Goal: Information Seeking & Learning: Understand process/instructions

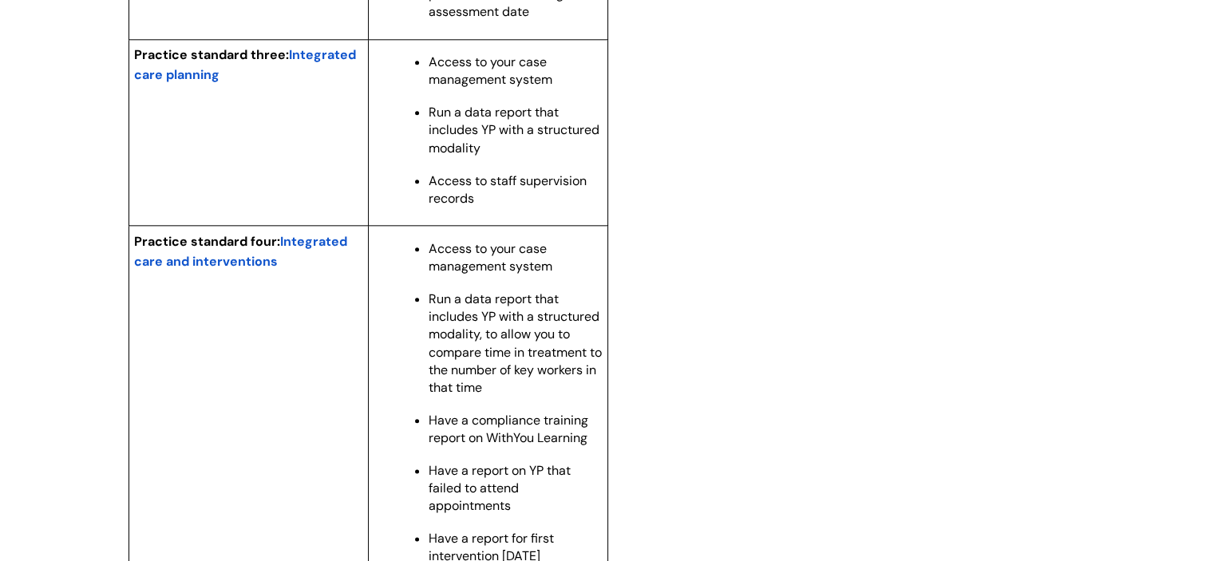
scroll to position [1811, 0]
drag, startPoint x: 479, startPoint y: 156, endPoint x: 578, endPoint y: 182, distance: 102.2
click at [578, 156] on p "Run a data report that includes YP with a structured modality" at bounding box center [516, 130] width 174 height 53
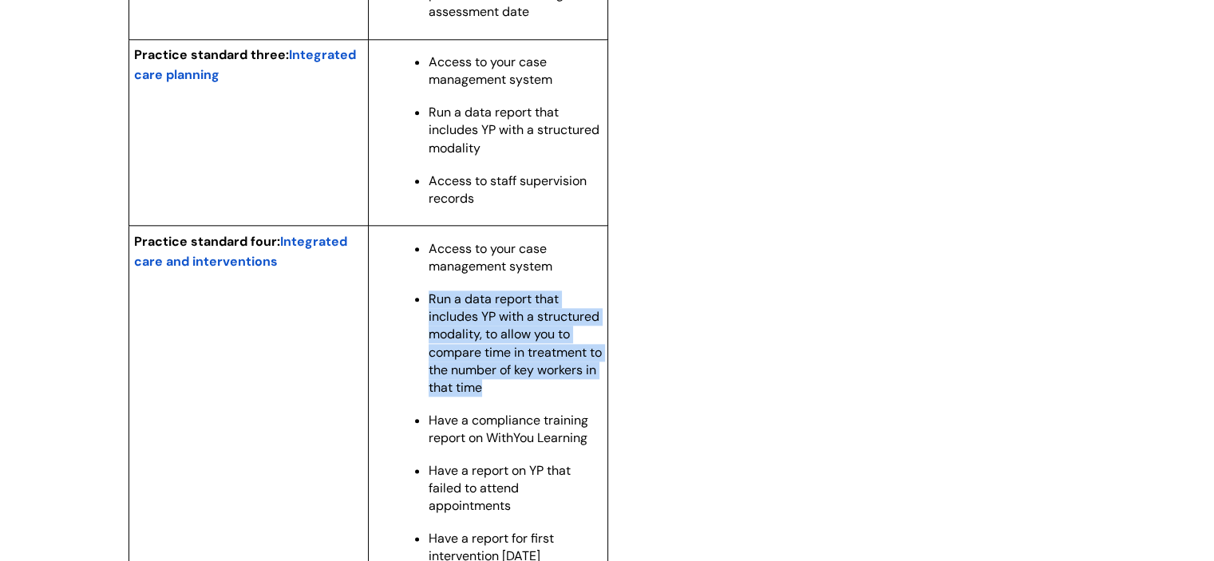
drag, startPoint x: 431, startPoint y: 328, endPoint x: 549, endPoint y: 413, distance: 145.3
click at [549, 396] on p "Run a data report that includes YP with a structured modality, to allow you to …" at bounding box center [516, 342] width 174 height 105
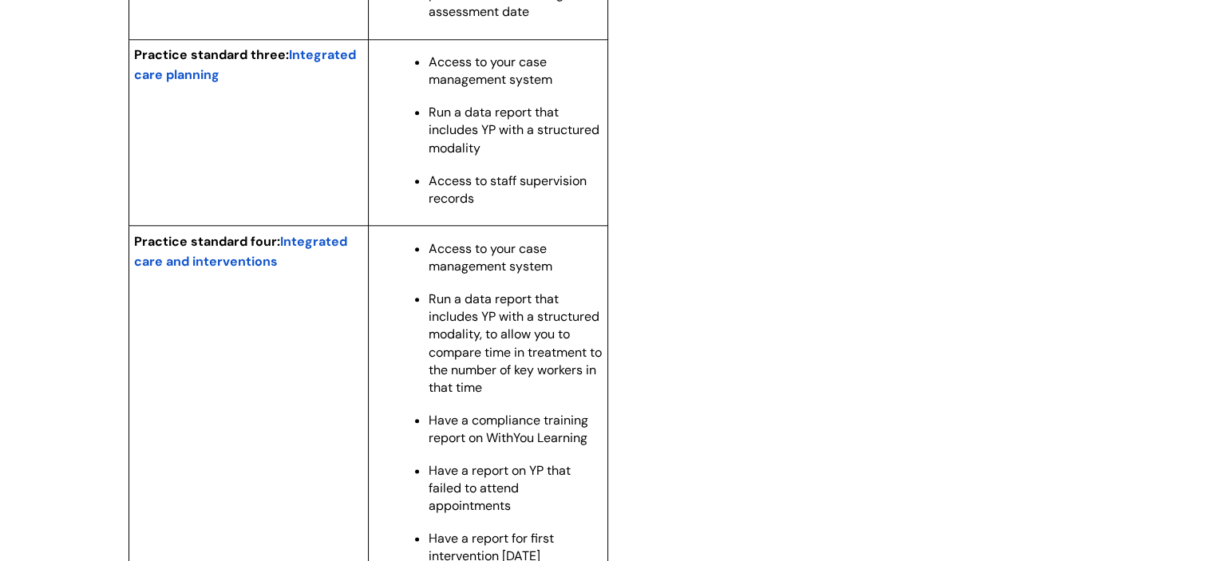
click at [460, 147] on span "Run a data report that includes YP with a structured modality" at bounding box center [514, 130] width 171 height 52
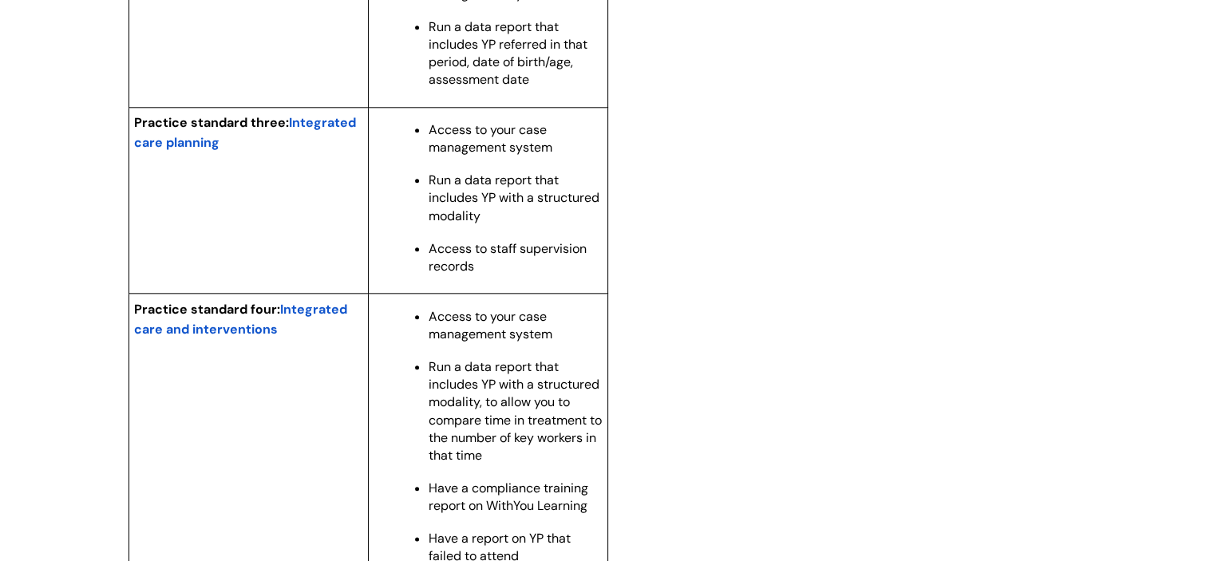
click at [439, 216] on span "Run a data report that includes YP with a structured modality" at bounding box center [514, 198] width 171 height 52
drag, startPoint x: 427, startPoint y: 211, endPoint x: 535, endPoint y: 241, distance: 111.9
click at [535, 241] on ul "Access to your case management system Run a data report that includes YP with a…" at bounding box center [496, 197] width 212 height 156
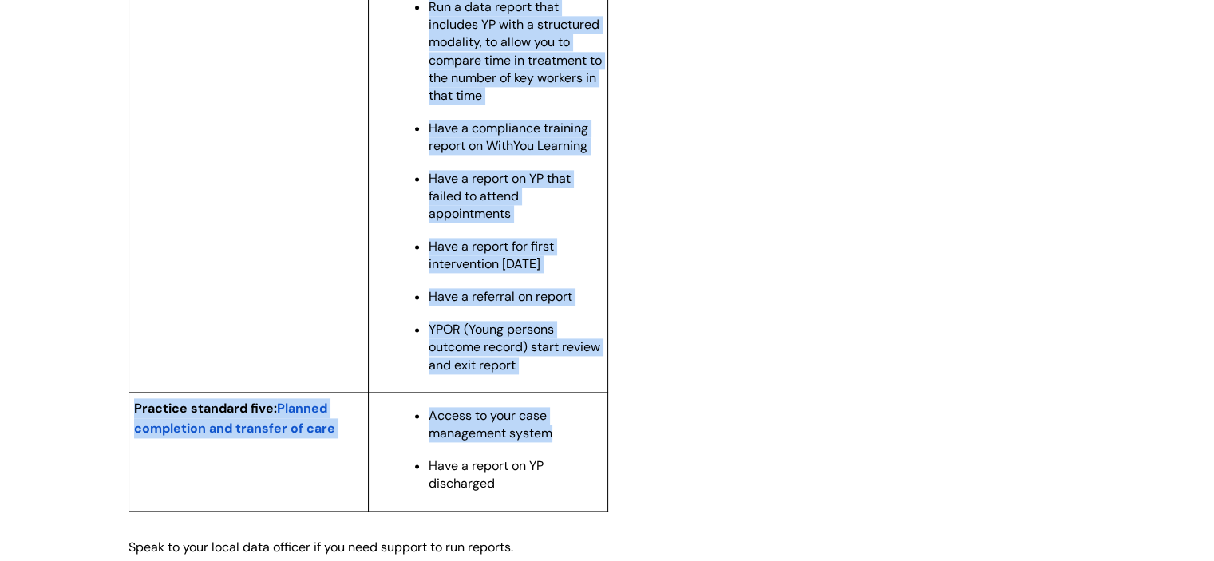
scroll to position [2107, 0]
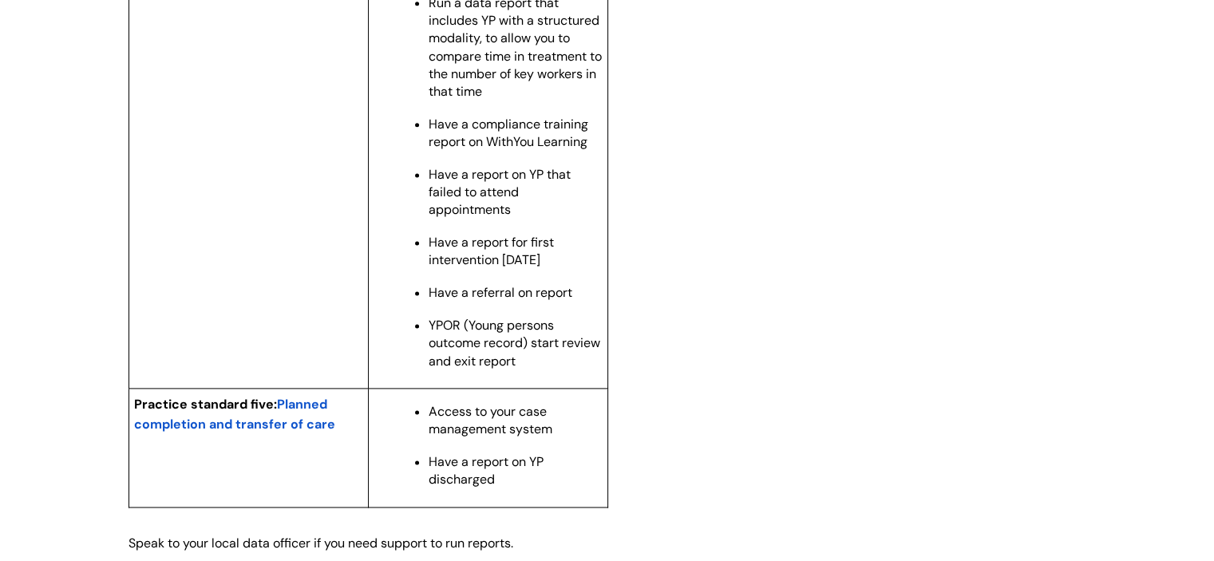
drag, startPoint x: 428, startPoint y: 221, endPoint x: 630, endPoint y: 385, distance: 260.4
click at [486, 301] on span "Have a referral on report" at bounding box center [501, 292] width 144 height 17
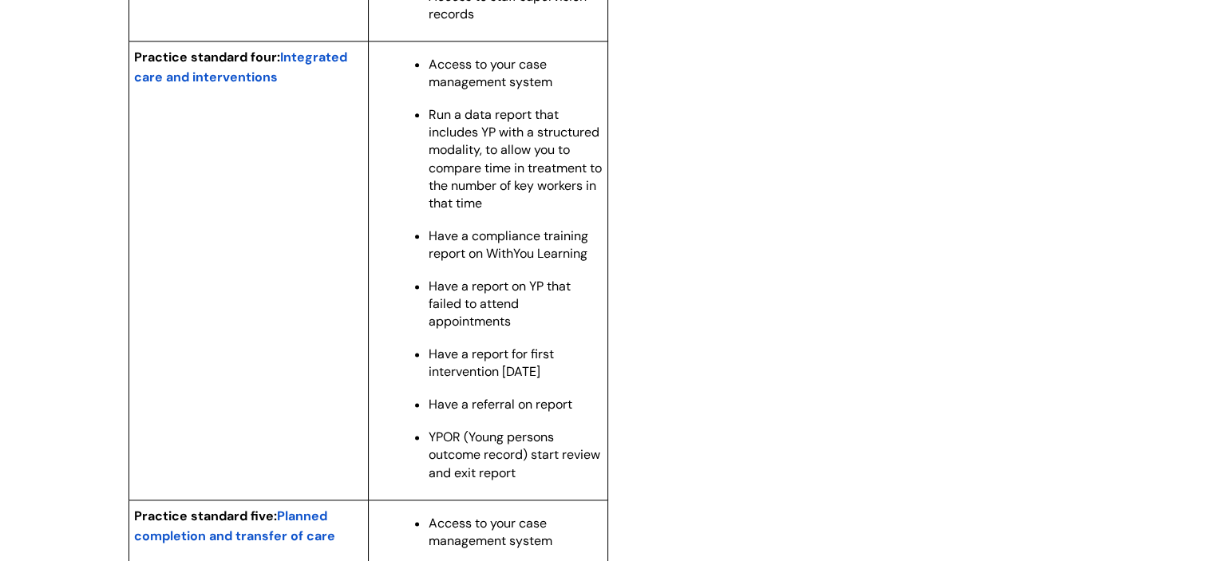
scroll to position [1999, 0]
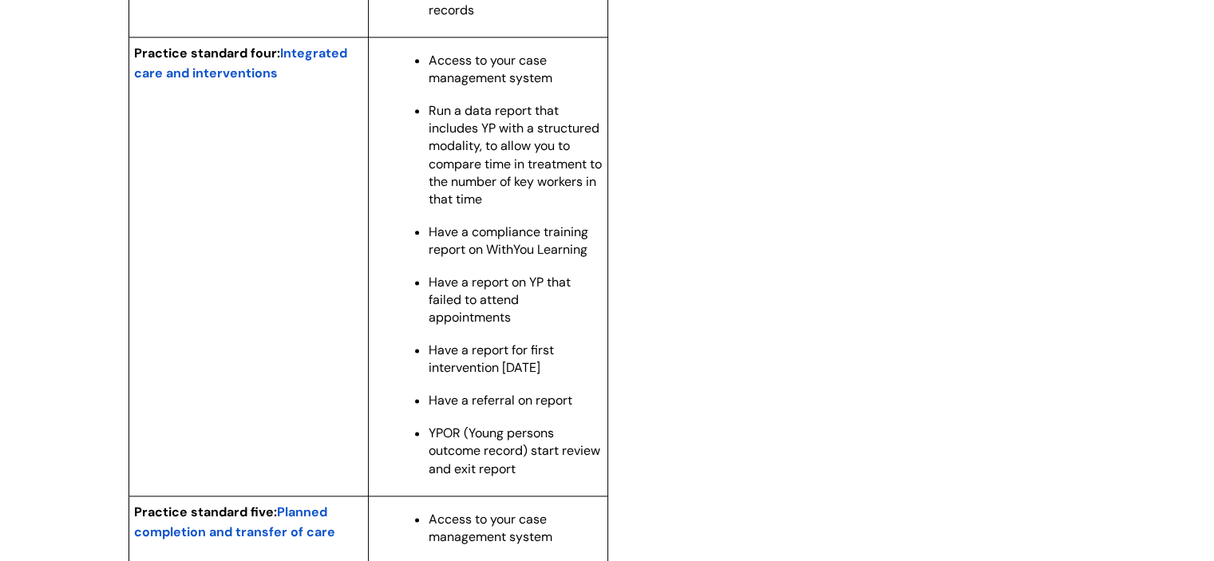
drag, startPoint x: 432, startPoint y: 138, endPoint x: 577, endPoint y: 500, distance: 390.3
click at [577, 477] on ul "Access to your case management system Run a data report that includes YP with a…" at bounding box center [496, 263] width 212 height 428
copy ul "un a data report that includes YP with a structured modality, to allow you to c…"
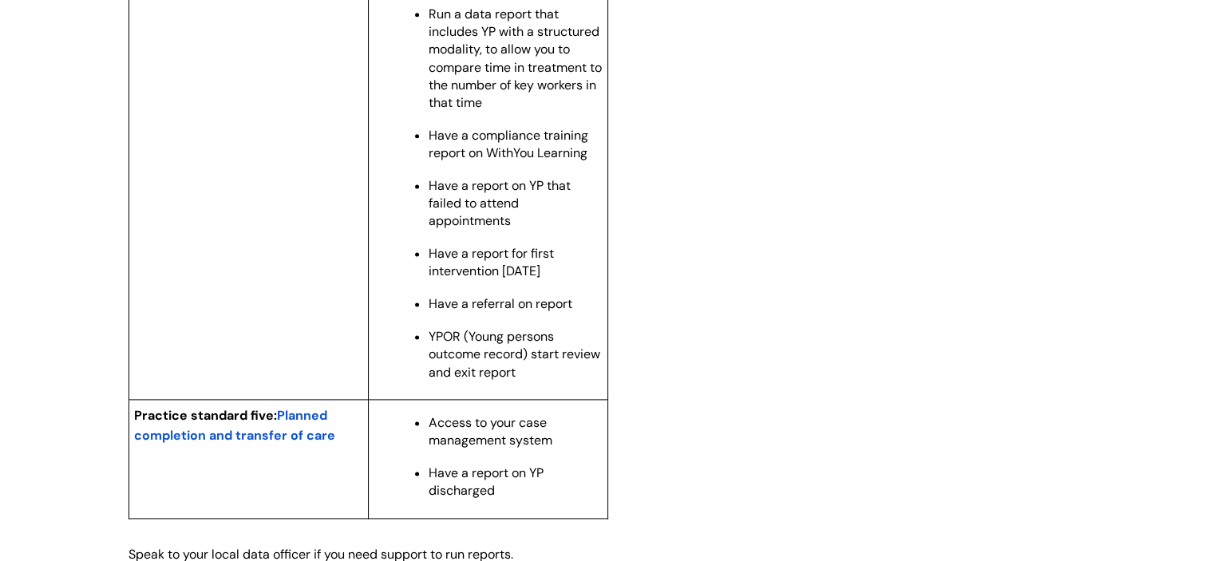
scroll to position [2074, 0]
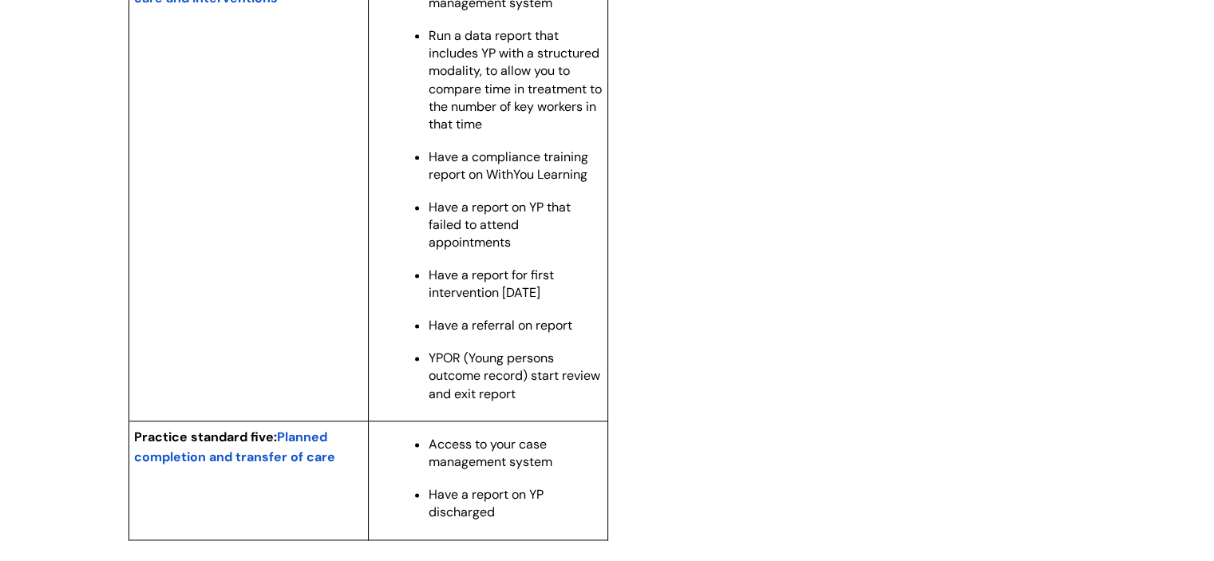
click at [504, 131] on span "Run a data report that includes YP with a structured modality, to allow you to …" at bounding box center [515, 79] width 173 height 105
click at [422, 65] on ul "Access to your case management system Run a data report that includes YP with a…" at bounding box center [496, 188] width 212 height 428
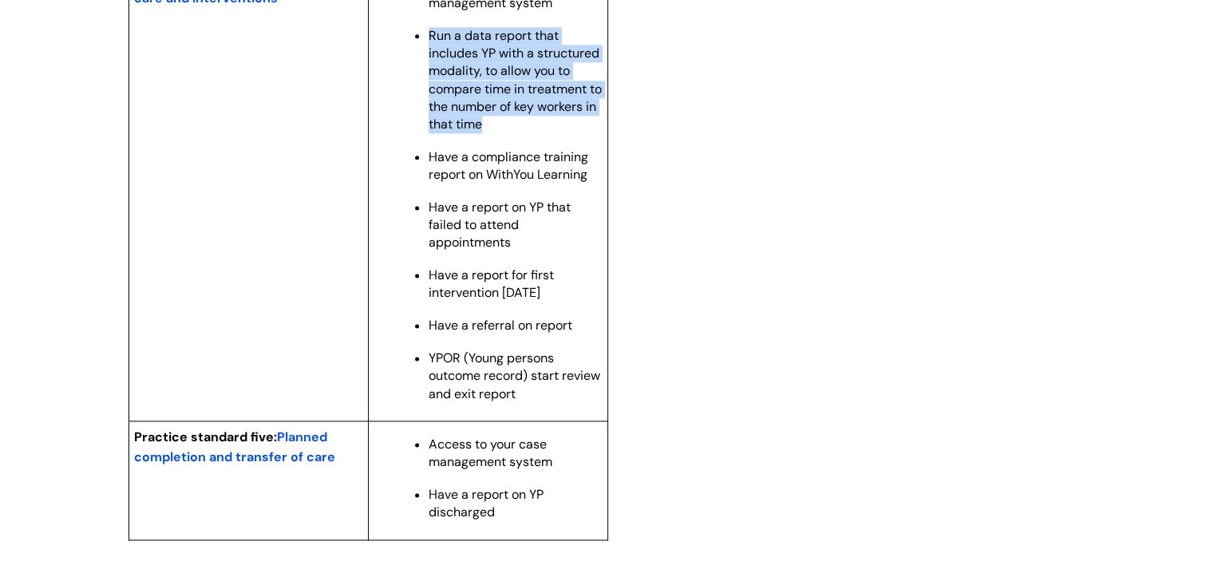
drag, startPoint x: 429, startPoint y: 63, endPoint x: 572, endPoint y: 149, distance: 166.8
click at [572, 132] on p "Run a data report that includes YP with a structured modality, to allow you to …" at bounding box center [516, 79] width 174 height 105
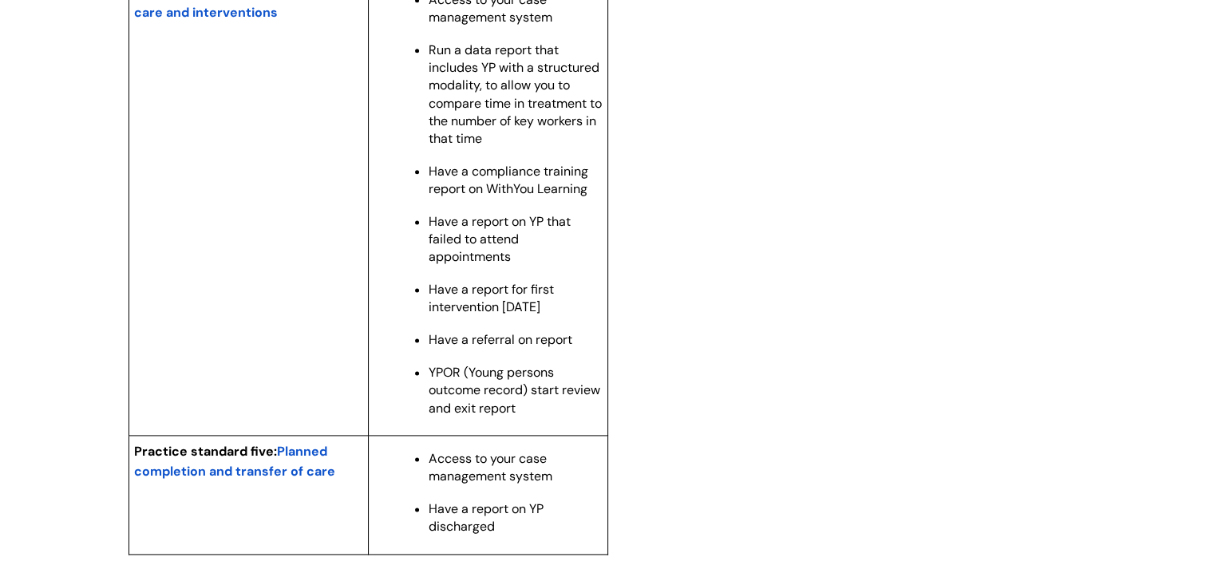
click at [567, 316] on p "Have a report for first intervention [DATE]" at bounding box center [516, 298] width 174 height 35
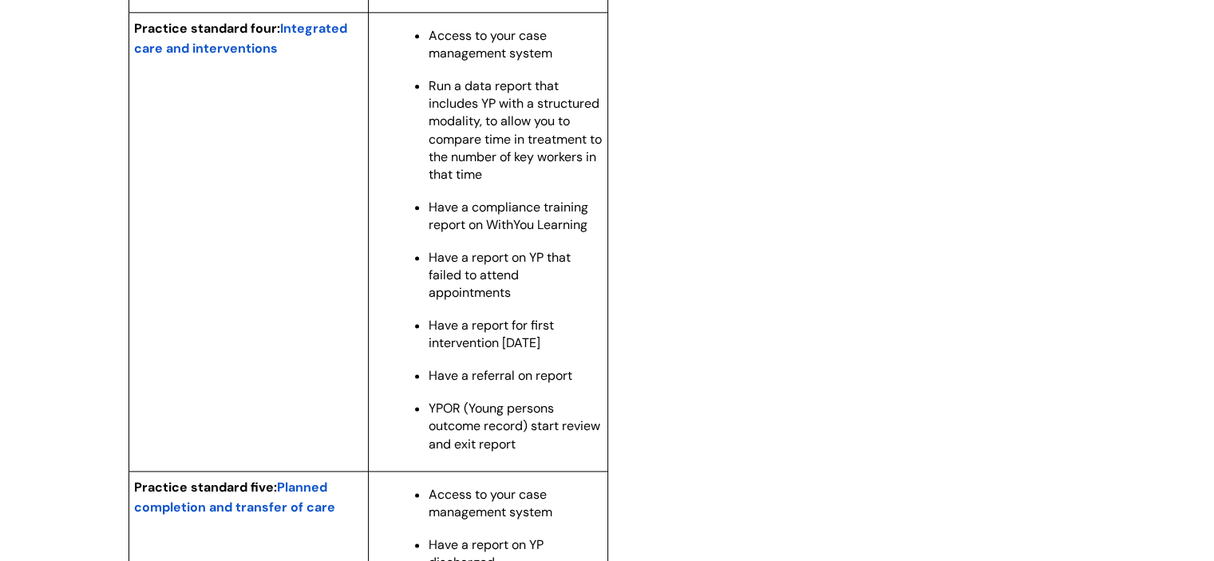
scroll to position [2039, 0]
